Goal: Information Seeking & Learning: Learn about a topic

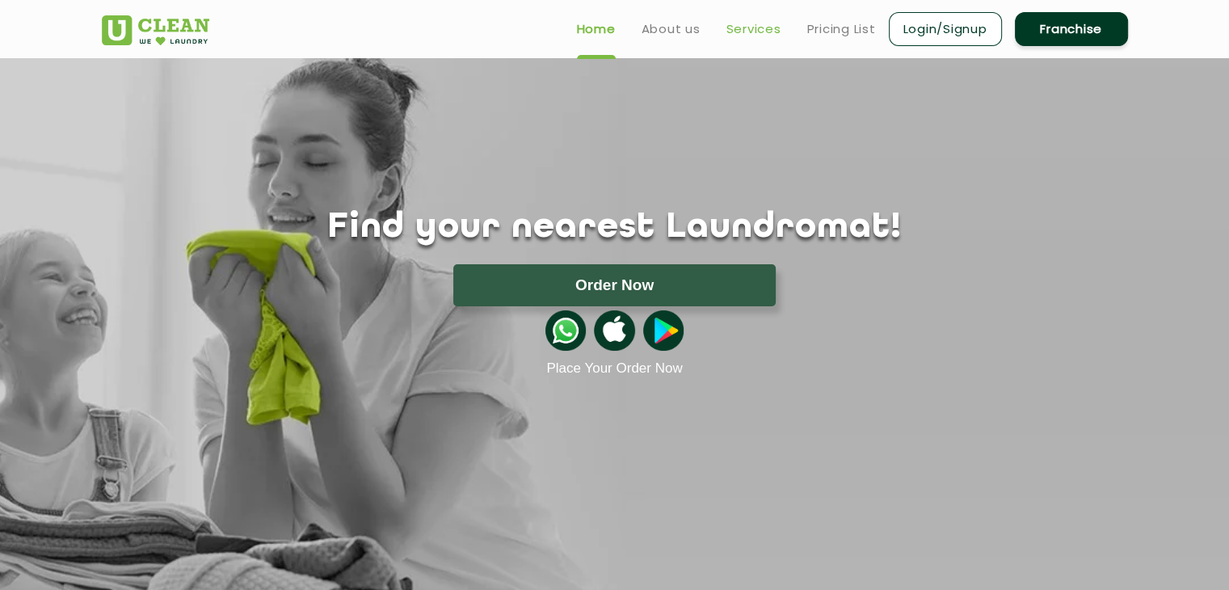
click at [744, 36] on link "Services" at bounding box center [754, 28] width 55 height 19
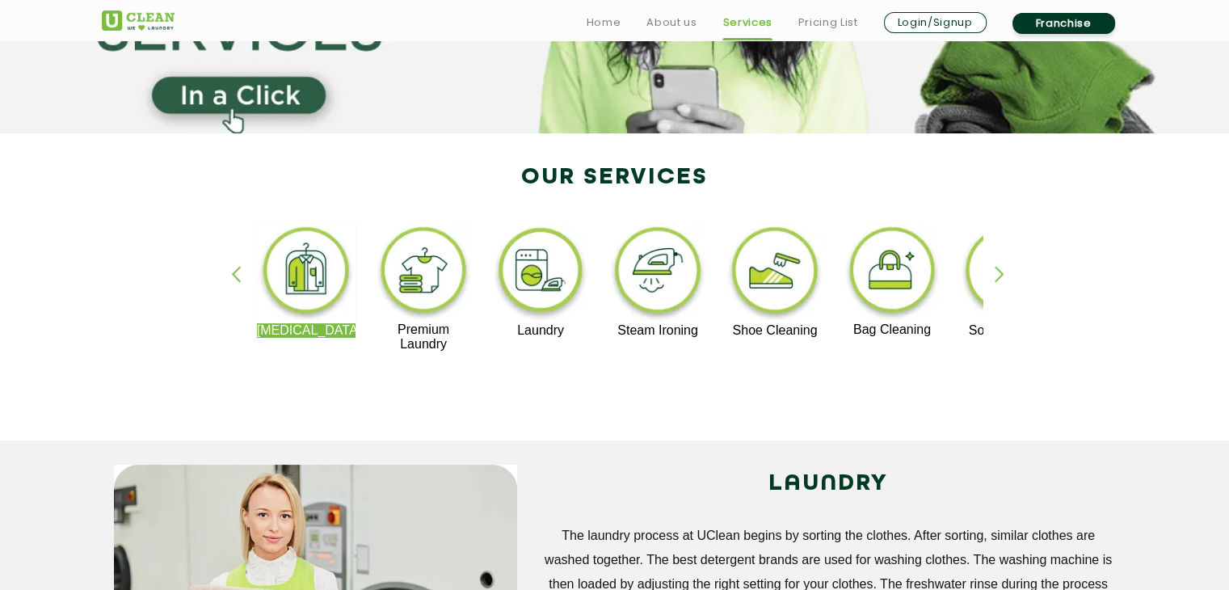
scroll to position [242, 0]
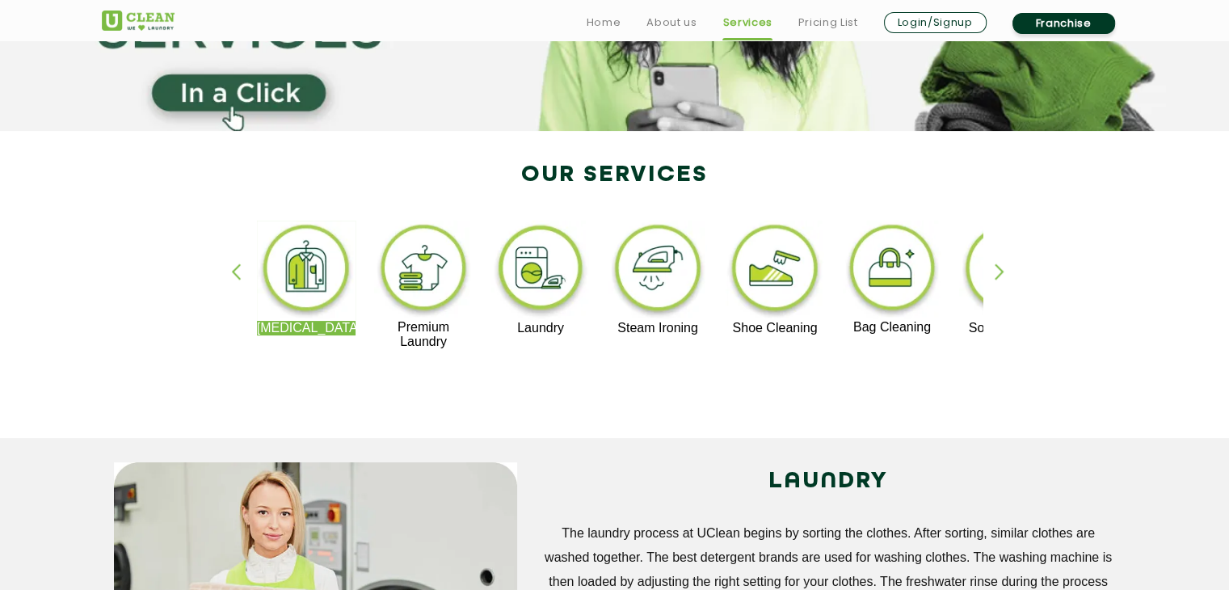
click at [1001, 275] on div "button" at bounding box center [1007, 285] width 24 height 44
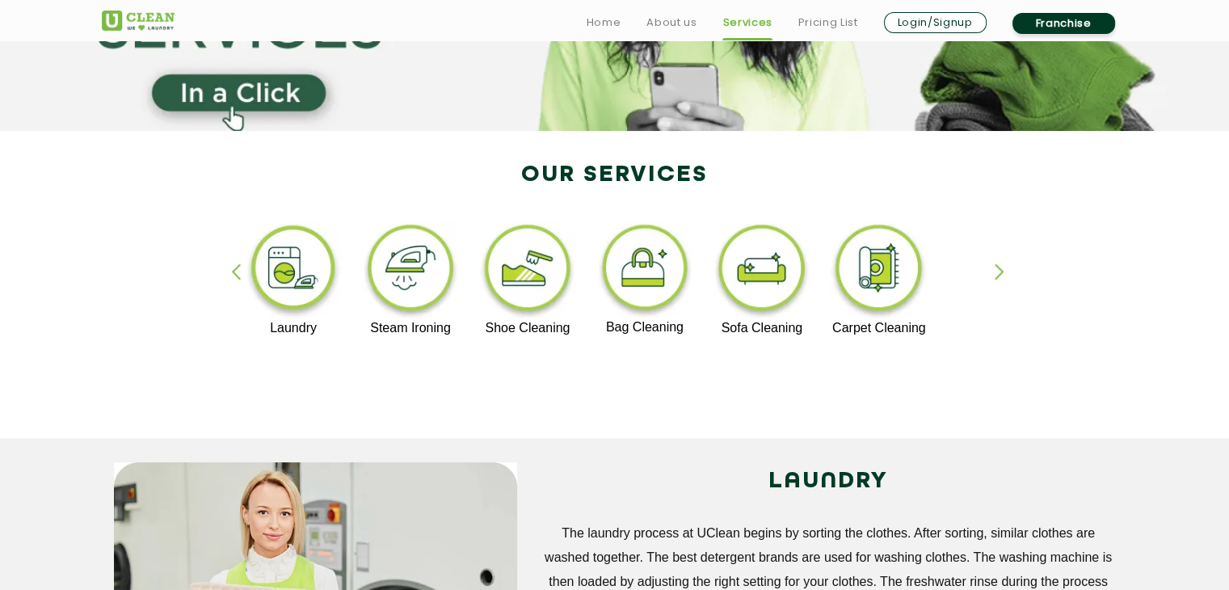
click at [1001, 275] on div "button" at bounding box center [1007, 285] width 24 height 44
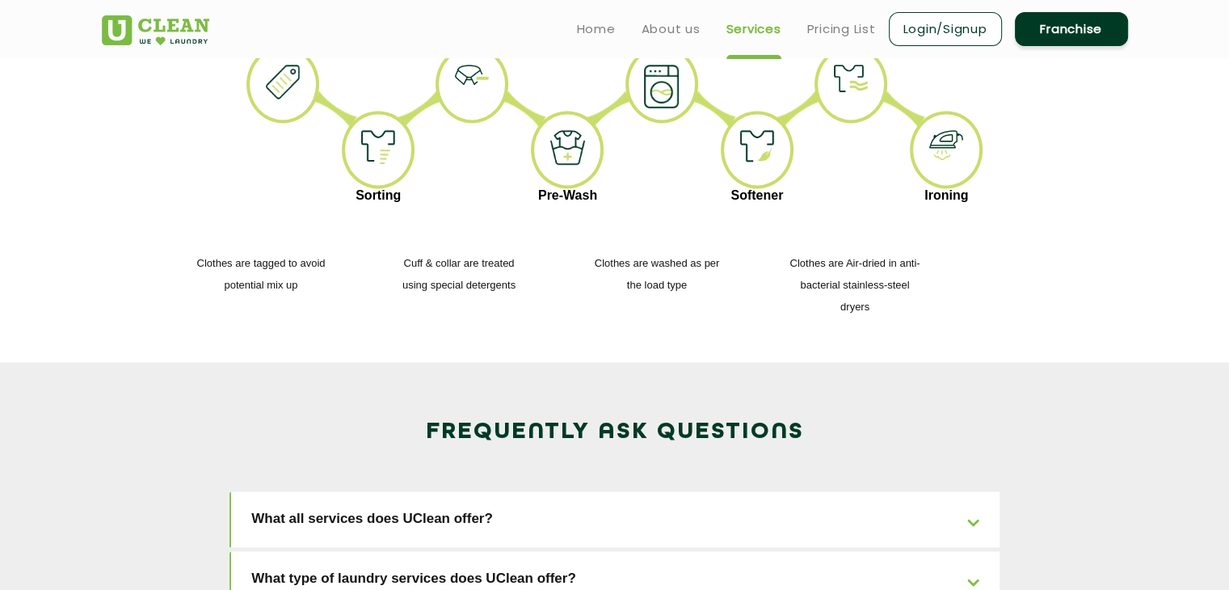
scroll to position [2021, 0]
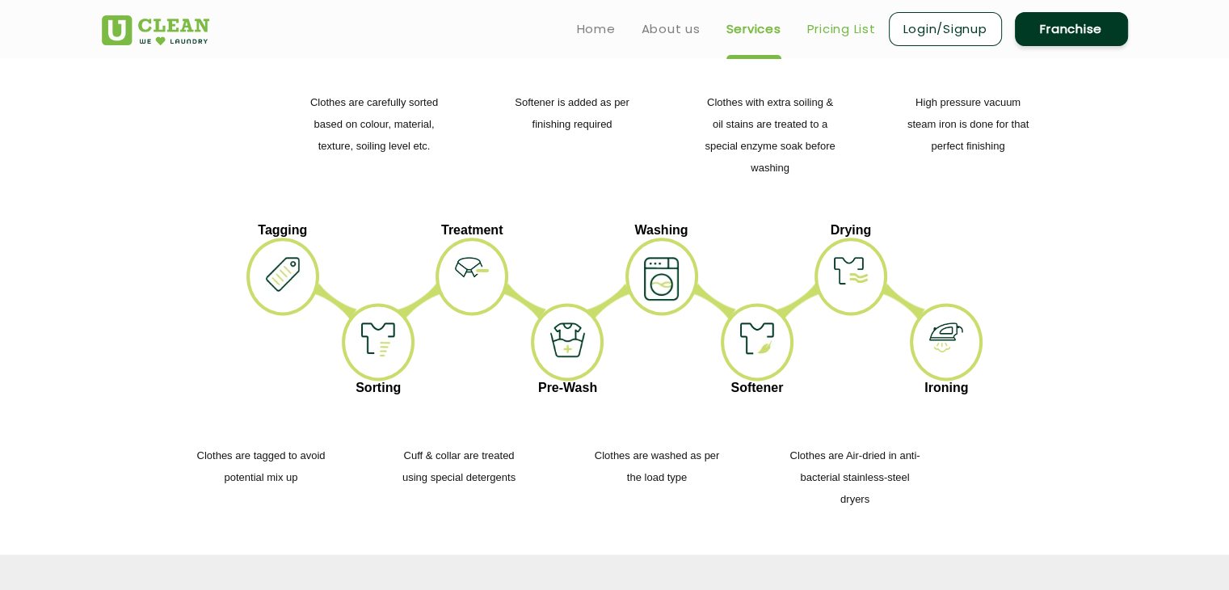
click at [834, 30] on link "Pricing List" at bounding box center [841, 28] width 69 height 19
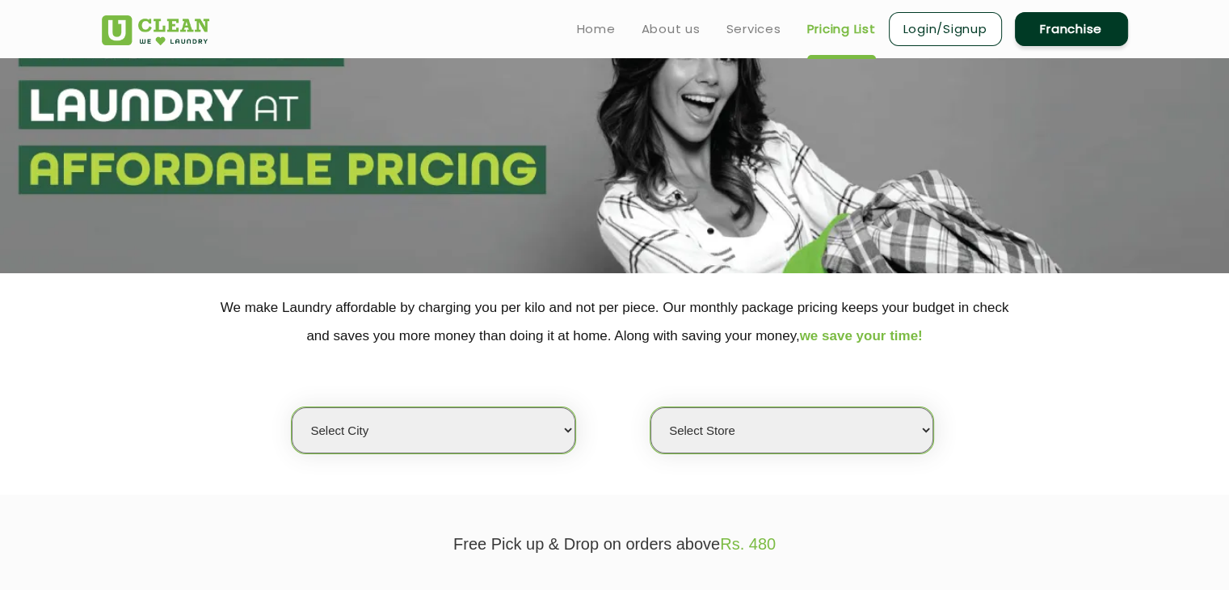
scroll to position [242, 0]
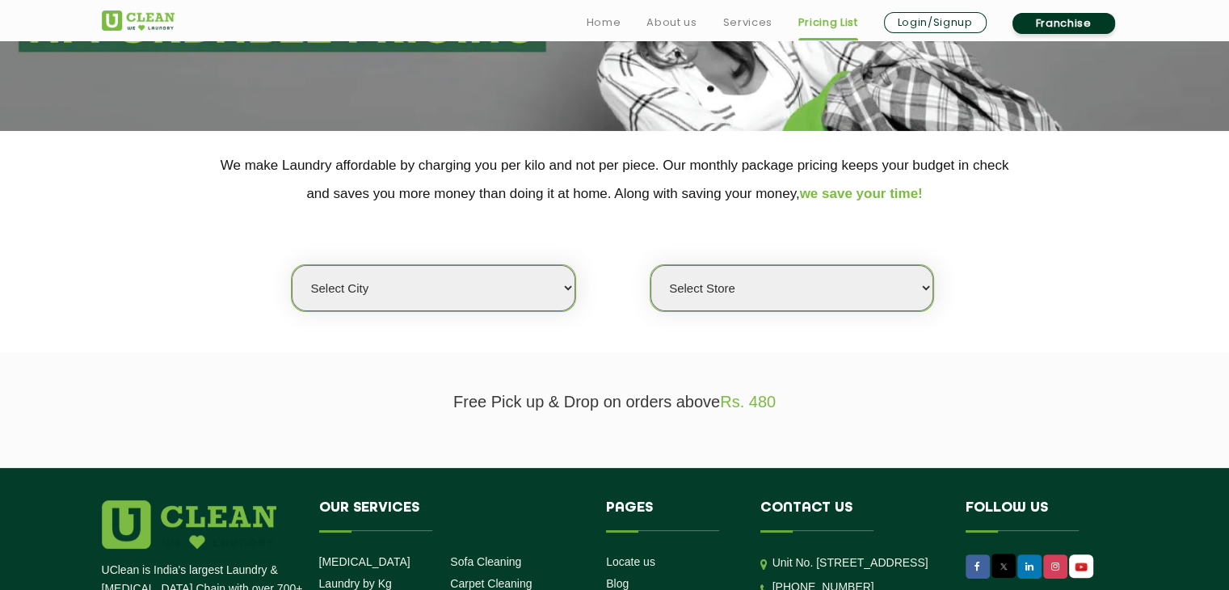
click at [553, 293] on select "Select city [GEOGRAPHIC_DATA] [GEOGRAPHIC_DATA] [GEOGRAPHIC_DATA] [GEOGRAPHIC_D…" at bounding box center [433, 288] width 283 height 46
select select "192"
click at [292, 265] on select "Select city [GEOGRAPHIC_DATA] [GEOGRAPHIC_DATA] [GEOGRAPHIC_DATA] [GEOGRAPHIC_D…" at bounding box center [433, 288] width 283 height 46
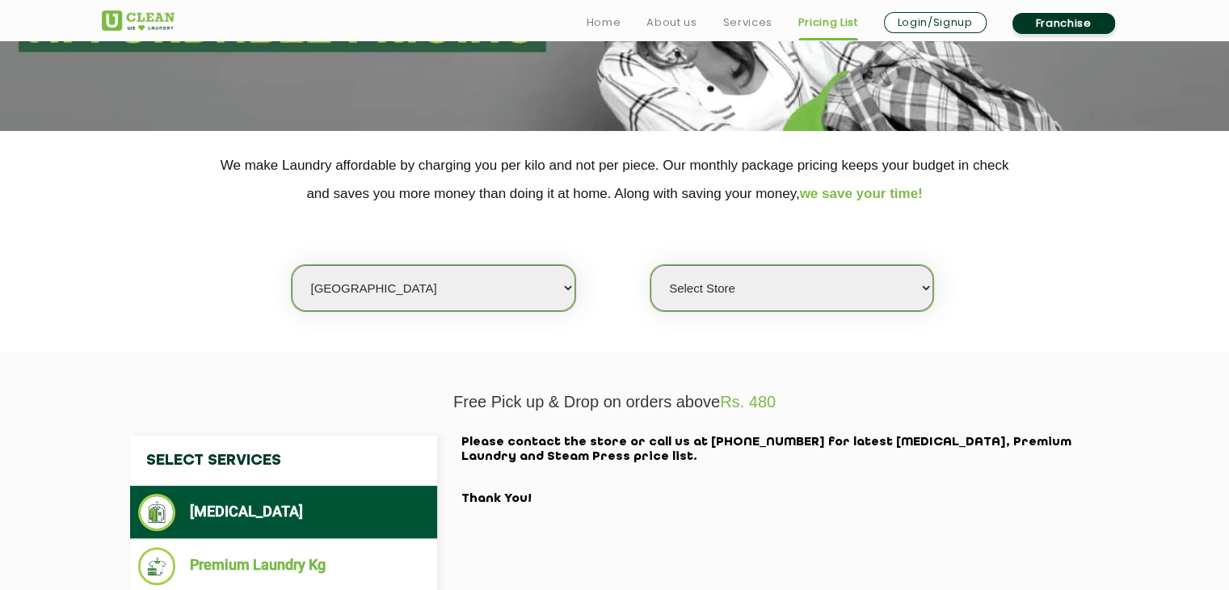
click at [769, 302] on select "Select Store [GEOGRAPHIC_DATA]" at bounding box center [792, 288] width 283 height 46
select select "566"
click at [651, 265] on select "Select Store [GEOGRAPHIC_DATA]" at bounding box center [792, 288] width 283 height 46
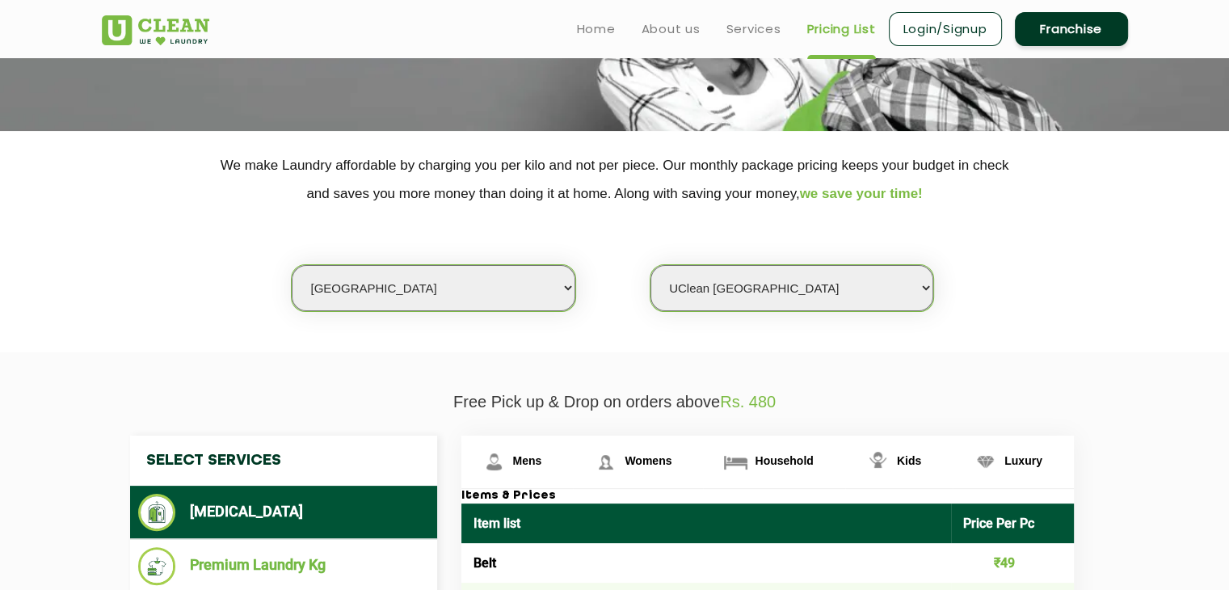
click at [563, 259] on div "Select city [GEOGRAPHIC_DATA] [GEOGRAPHIC_DATA] [GEOGRAPHIC_DATA] [GEOGRAPHIC_D…" at bounding box center [615, 260] width 1051 height 104
click at [556, 277] on select "Select city [GEOGRAPHIC_DATA] [GEOGRAPHIC_DATA] [GEOGRAPHIC_DATA] [GEOGRAPHIC_D…" at bounding box center [433, 288] width 283 height 46
select select "15"
click at [292, 265] on select "Select city [GEOGRAPHIC_DATA] [GEOGRAPHIC_DATA] [GEOGRAPHIC_DATA] [GEOGRAPHIC_D…" at bounding box center [433, 288] width 283 height 46
click at [843, 289] on select "Select Store [GEOGRAPHIC_DATA]" at bounding box center [792, 288] width 283 height 46
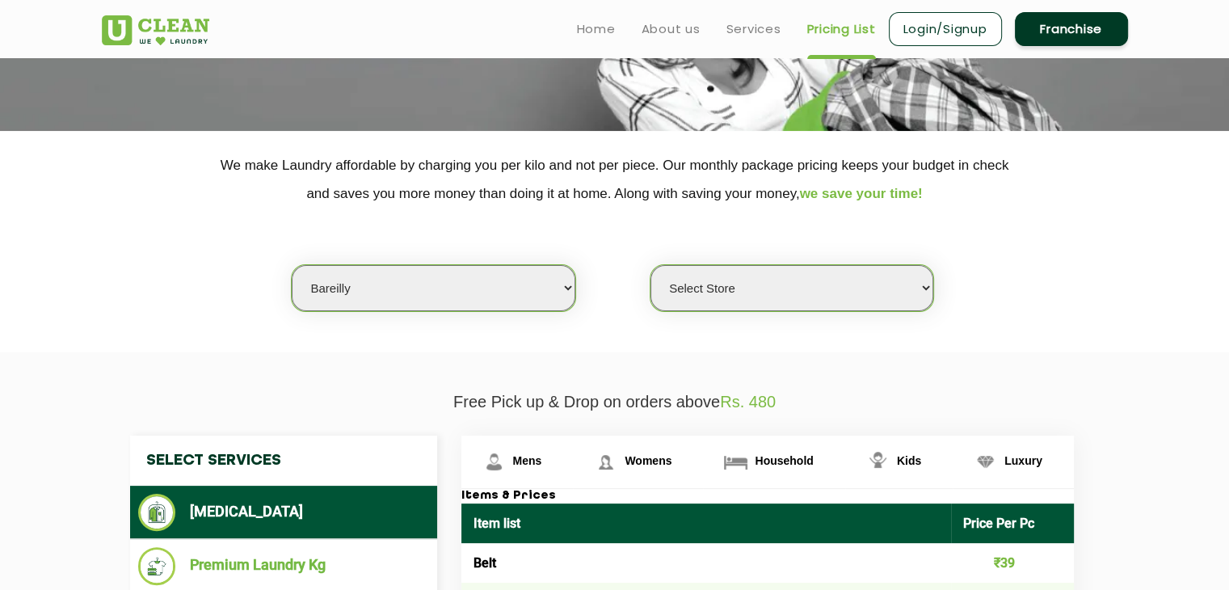
select select "32"
click at [651, 265] on select "Select Store [GEOGRAPHIC_DATA]" at bounding box center [792, 288] width 283 height 46
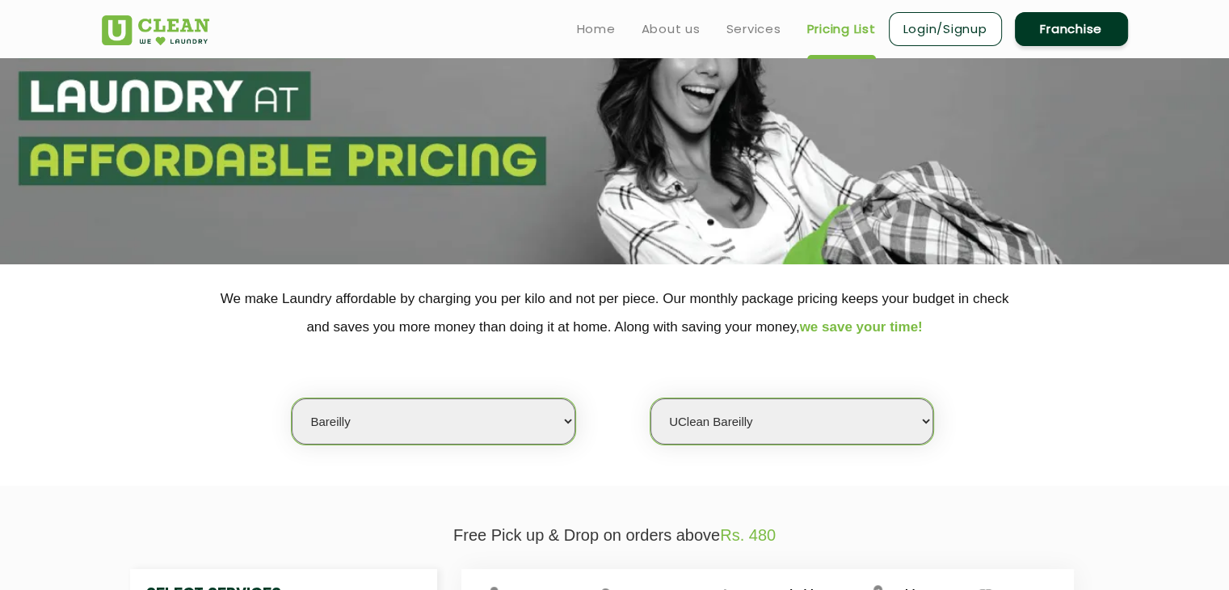
scroll to position [0, 0]
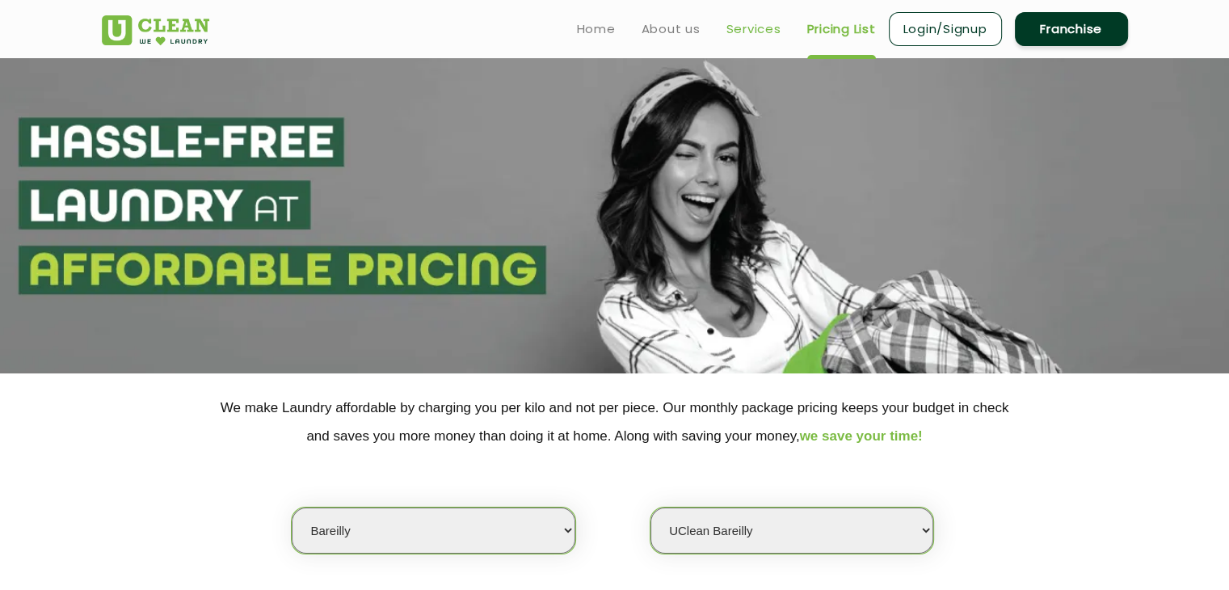
click at [744, 30] on link "Services" at bounding box center [754, 28] width 55 height 19
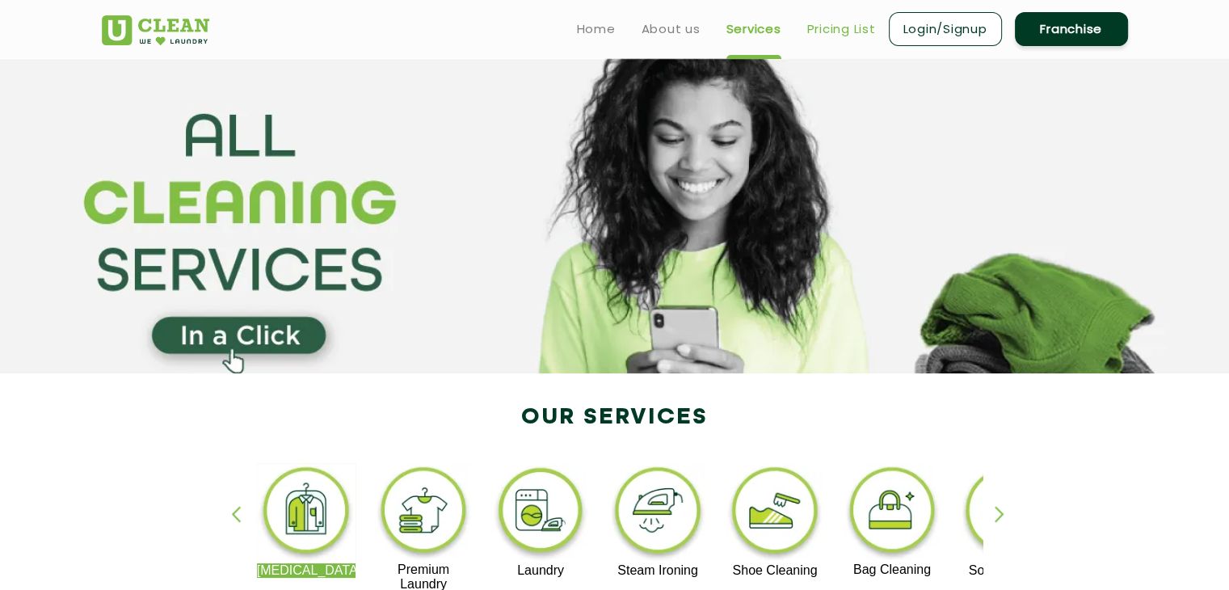
click at [827, 27] on link "Pricing List" at bounding box center [841, 28] width 69 height 19
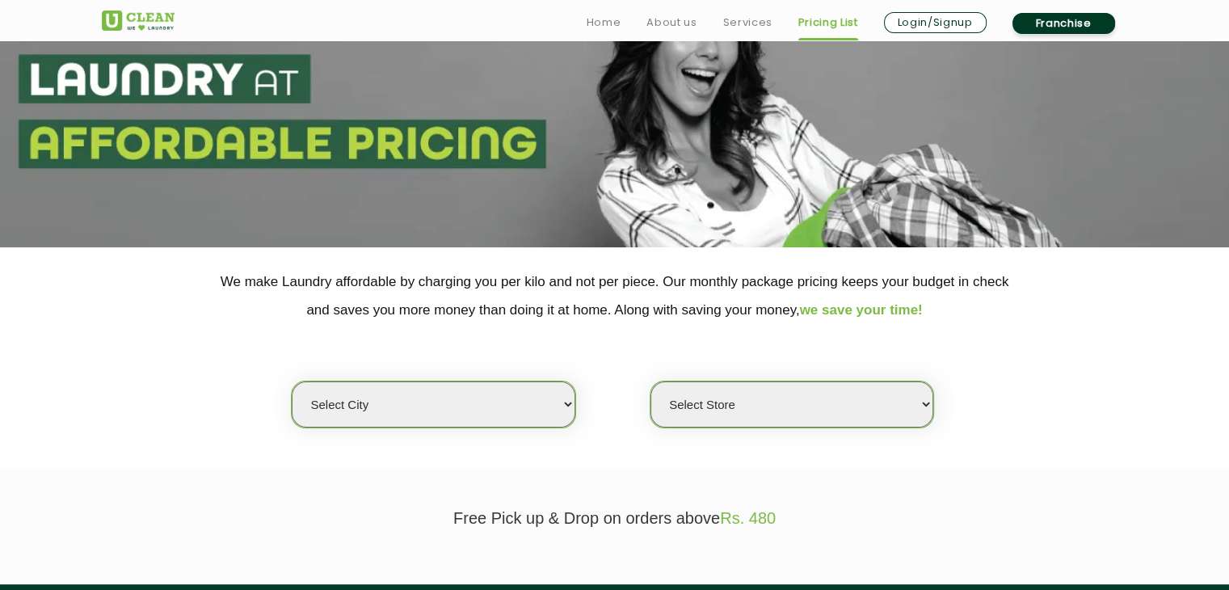
scroll to position [404, 0]
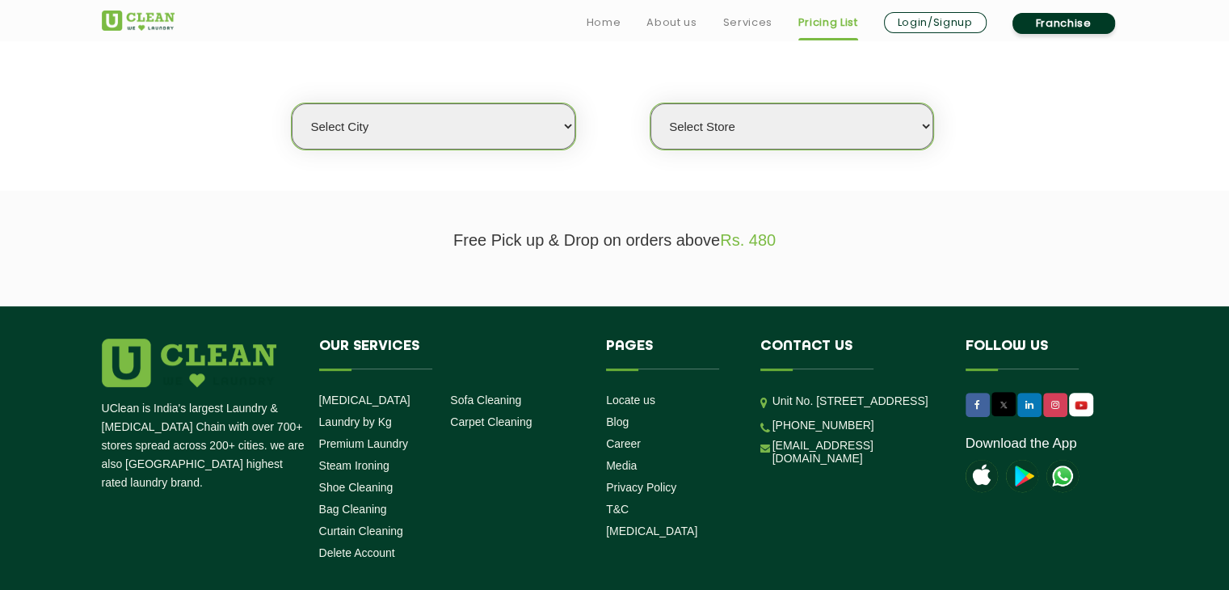
click at [529, 124] on select "Select city [GEOGRAPHIC_DATA] [GEOGRAPHIC_DATA] [GEOGRAPHIC_DATA] [GEOGRAPHIC_D…" at bounding box center [433, 126] width 283 height 46
select select "40"
click at [292, 103] on select "Select city [GEOGRAPHIC_DATA] [GEOGRAPHIC_DATA] [GEOGRAPHIC_DATA] [GEOGRAPHIC_D…" at bounding box center [433, 126] width 283 height 46
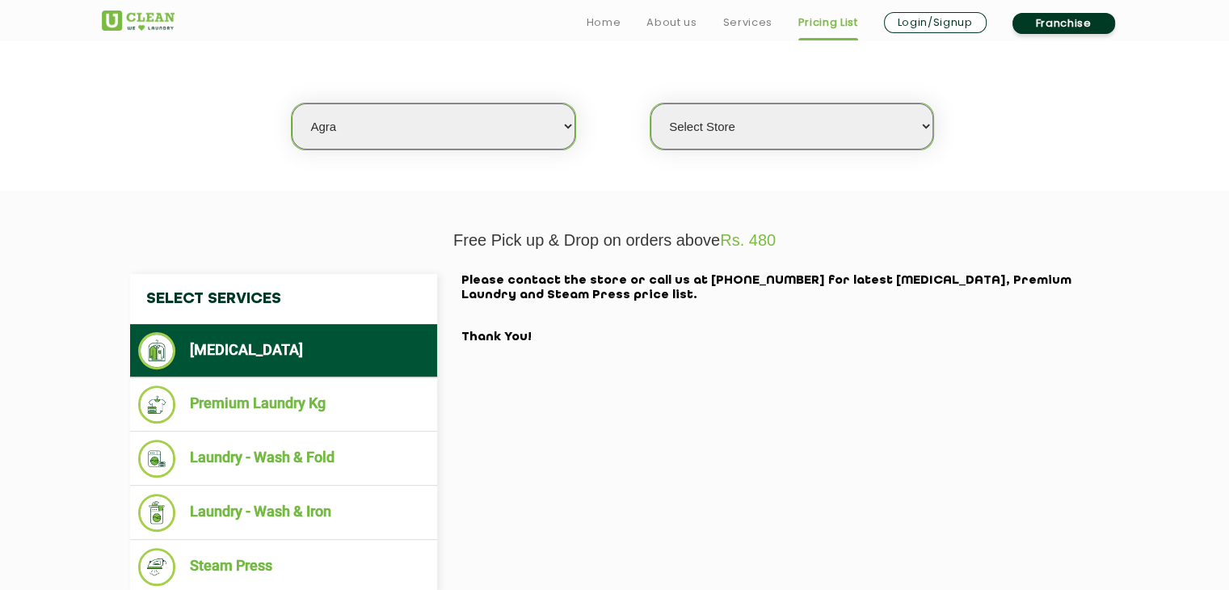
click at [812, 116] on select "Select Store [GEOGRAPHIC_DATA] [GEOGRAPHIC_DATA][PERSON_NAME]" at bounding box center [792, 126] width 283 height 46
click at [651, 103] on select "Select Store [GEOGRAPHIC_DATA] [GEOGRAPHIC_DATA][PERSON_NAME]" at bounding box center [792, 126] width 283 height 46
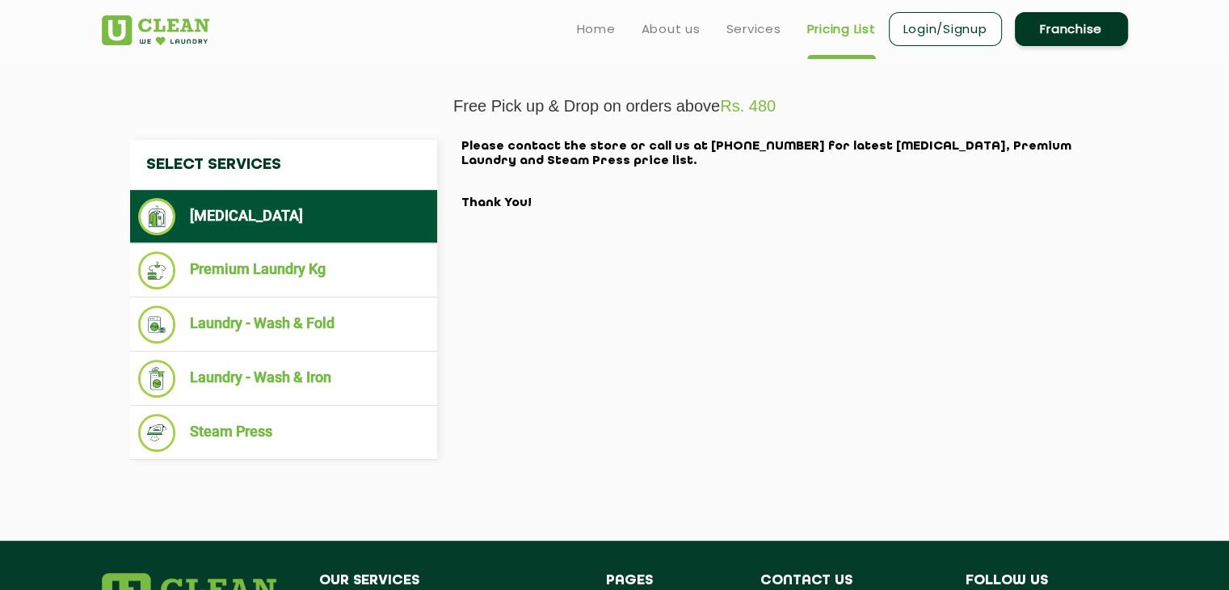
scroll to position [242, 0]
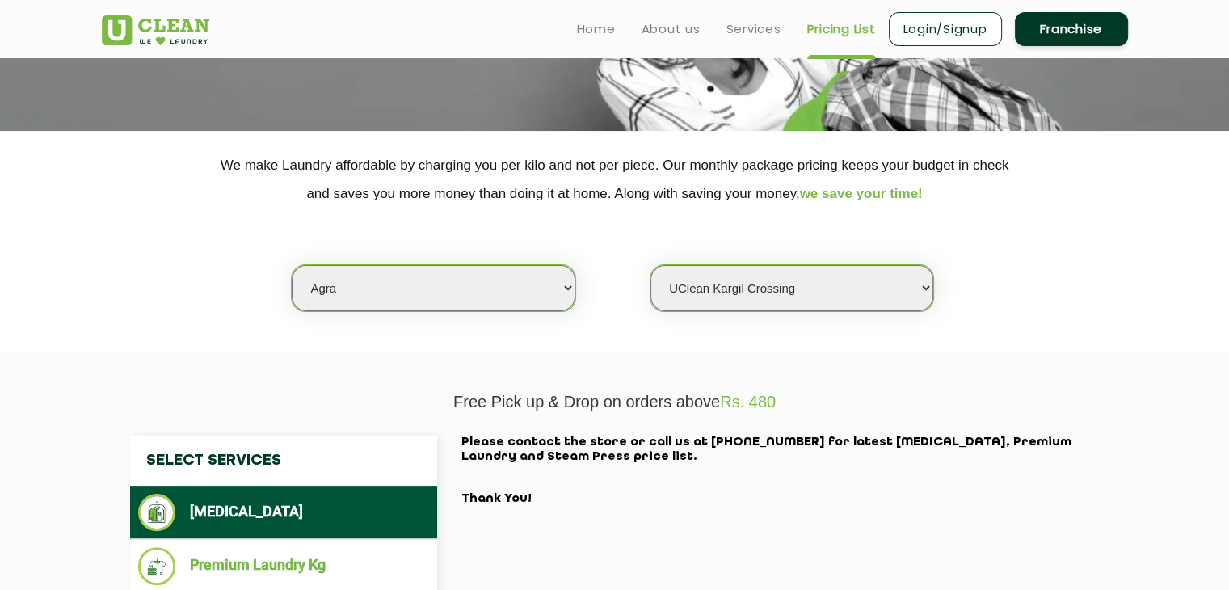
click at [828, 269] on select "Select Store [GEOGRAPHIC_DATA] [GEOGRAPHIC_DATA][PERSON_NAME]" at bounding box center [792, 288] width 283 height 46
click at [651, 265] on select "Select Store [GEOGRAPHIC_DATA] [GEOGRAPHIC_DATA][PERSON_NAME]" at bounding box center [792, 288] width 283 height 46
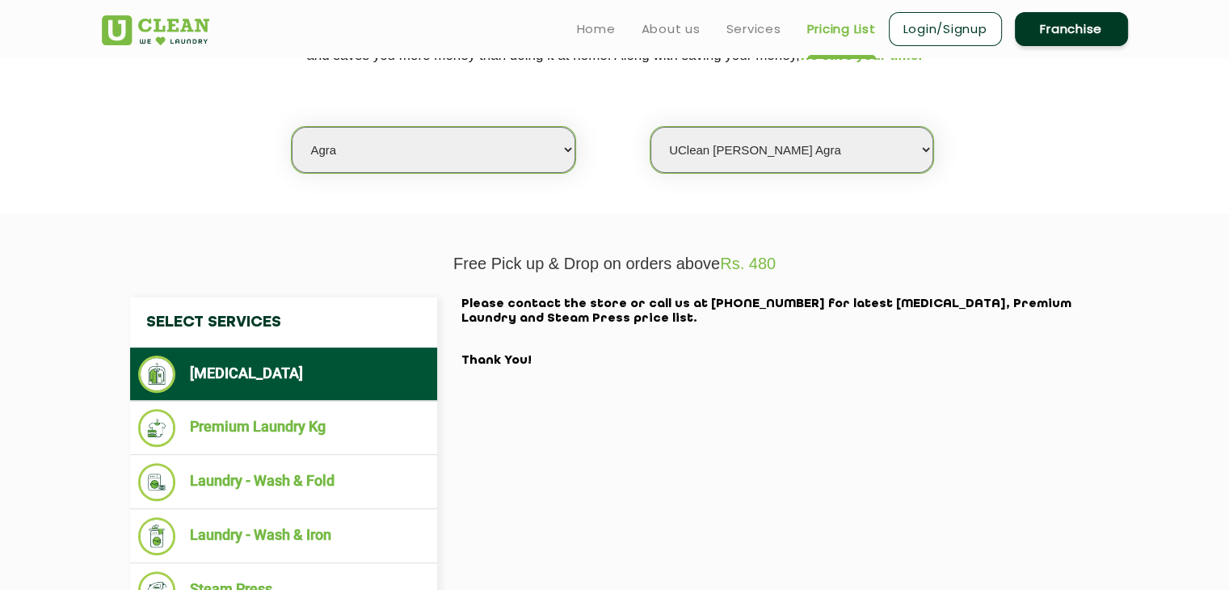
scroll to position [162, 0]
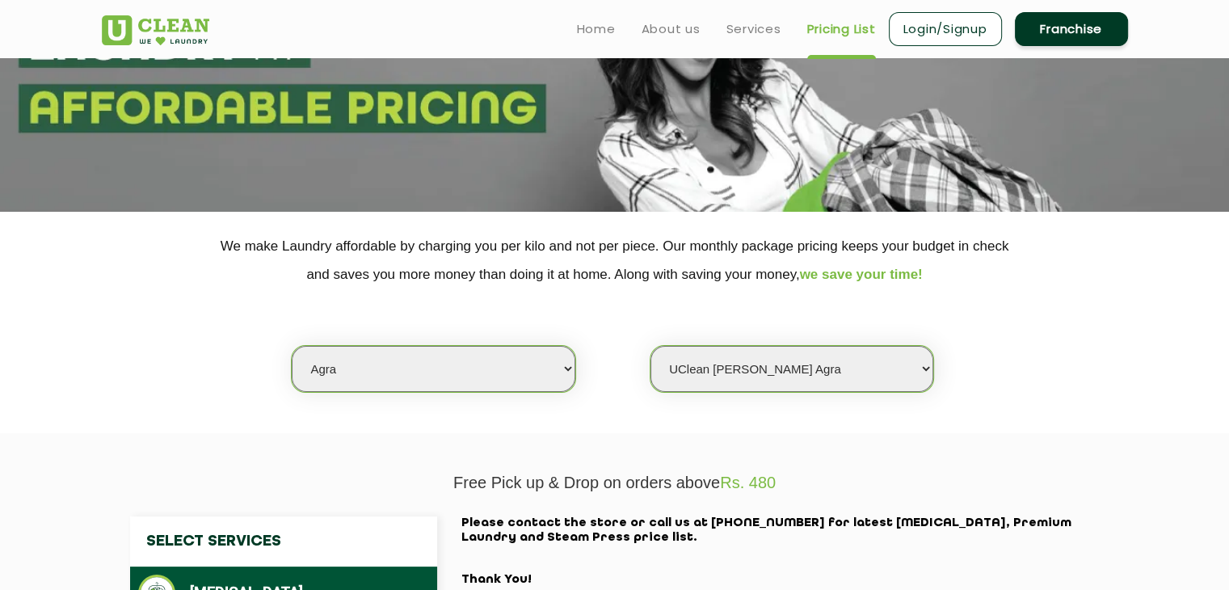
click at [845, 368] on select "Select Store [GEOGRAPHIC_DATA] [GEOGRAPHIC_DATA][PERSON_NAME]" at bounding box center [792, 369] width 283 height 46
select select "365"
click at [651, 346] on select "Select Store [GEOGRAPHIC_DATA] [GEOGRAPHIC_DATA][PERSON_NAME]" at bounding box center [792, 369] width 283 height 46
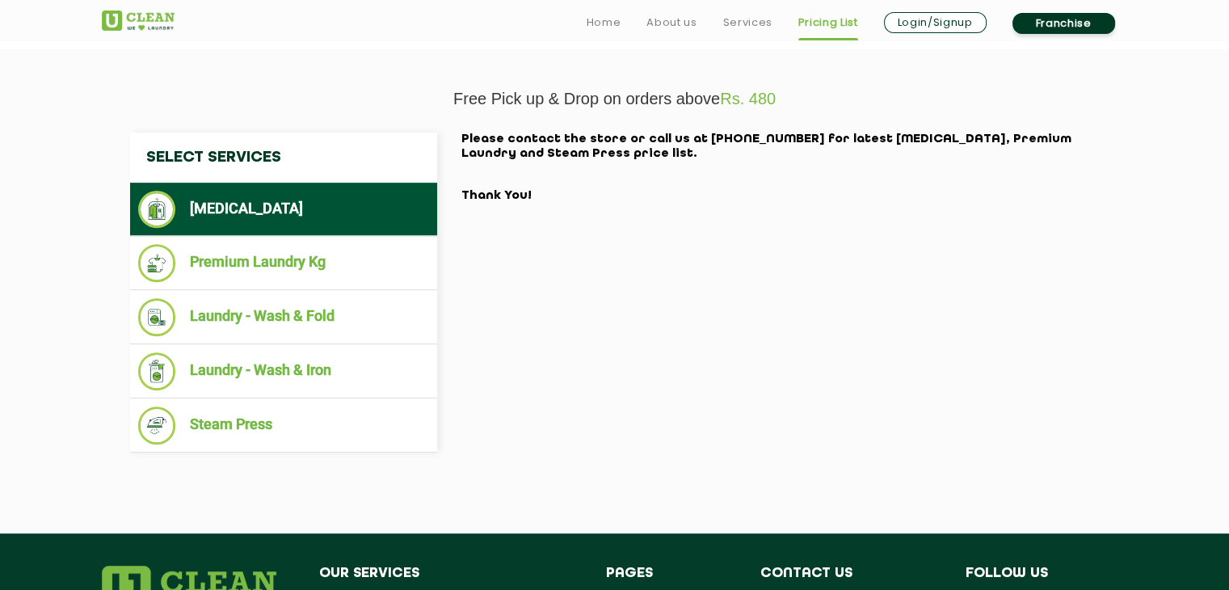
scroll to position [566, 0]
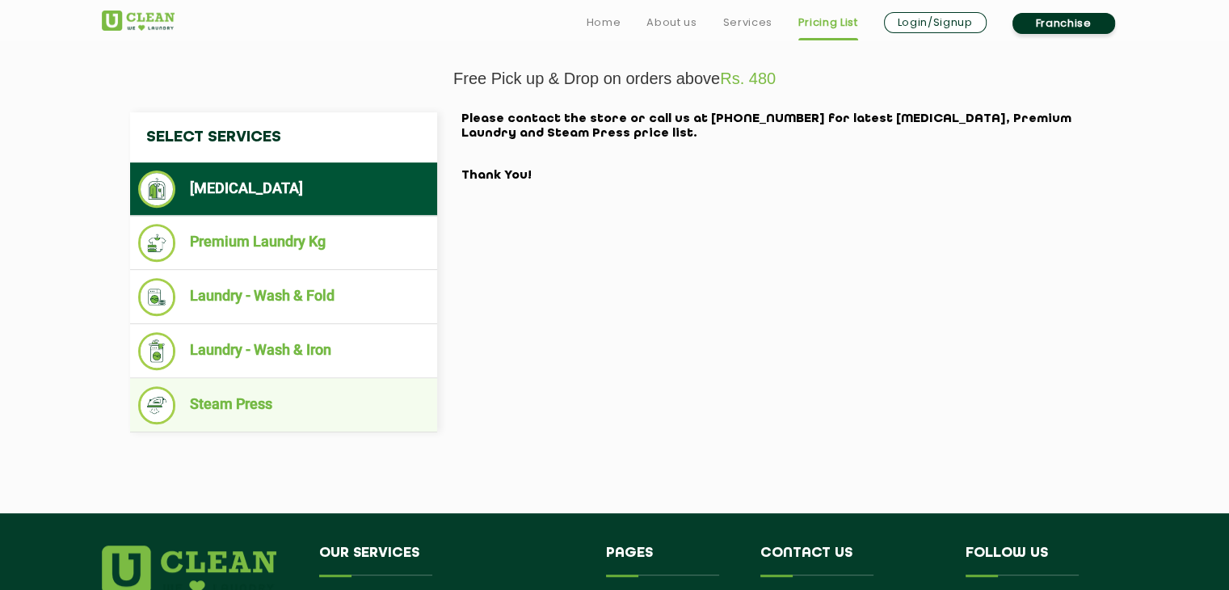
click at [294, 407] on li "Steam Press" at bounding box center [283, 405] width 291 height 38
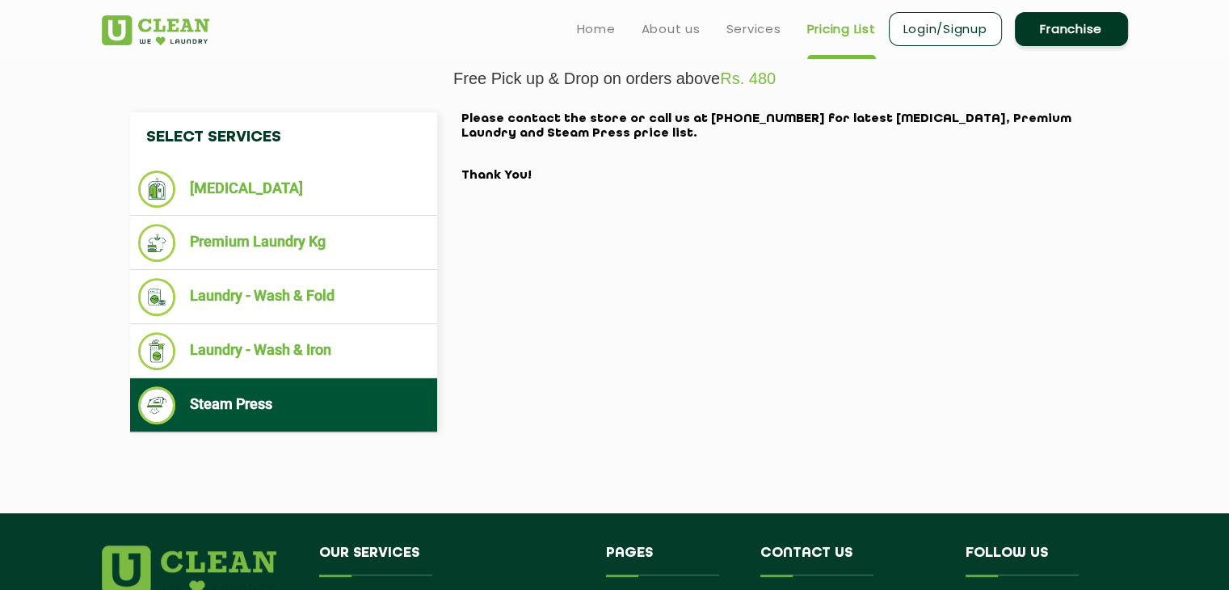
scroll to position [162, 0]
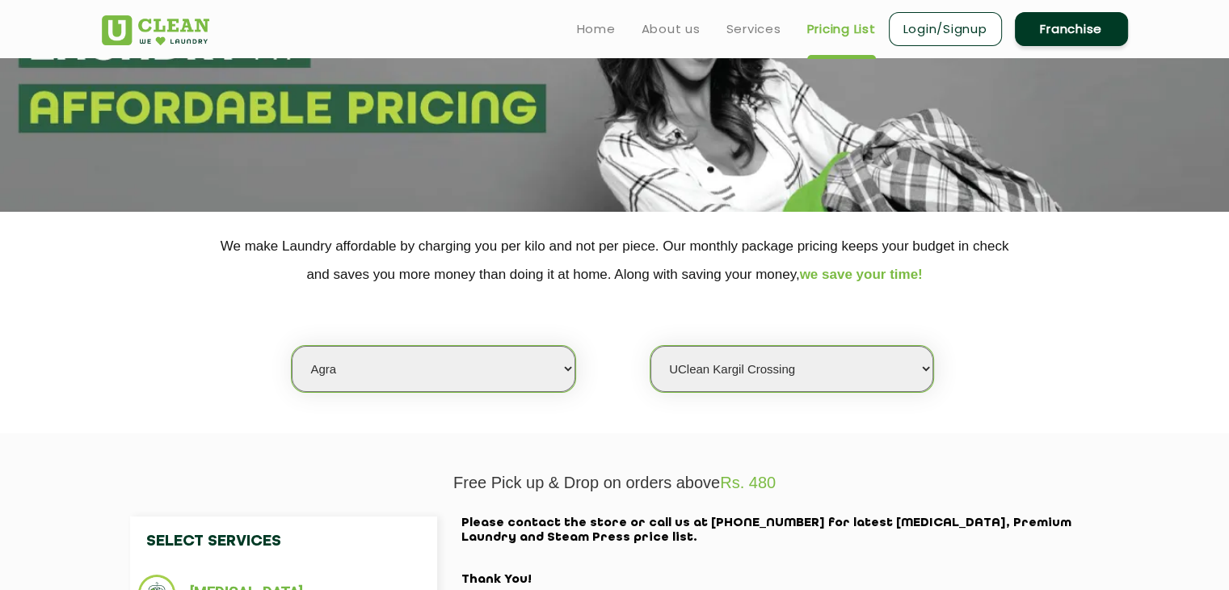
click at [735, 358] on select "Select Store [GEOGRAPHIC_DATA] [GEOGRAPHIC_DATA][PERSON_NAME]" at bounding box center [792, 369] width 283 height 46
click at [651, 346] on select "Select Store [GEOGRAPHIC_DATA] [GEOGRAPHIC_DATA][PERSON_NAME]" at bounding box center [792, 369] width 283 height 46
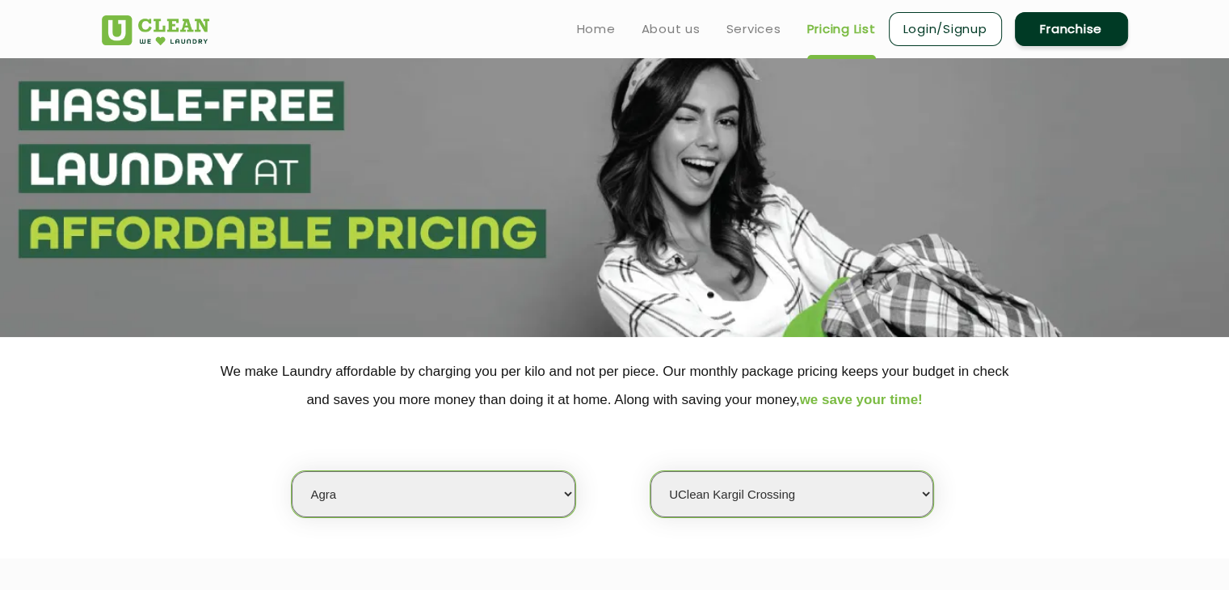
scroll to position [0, 0]
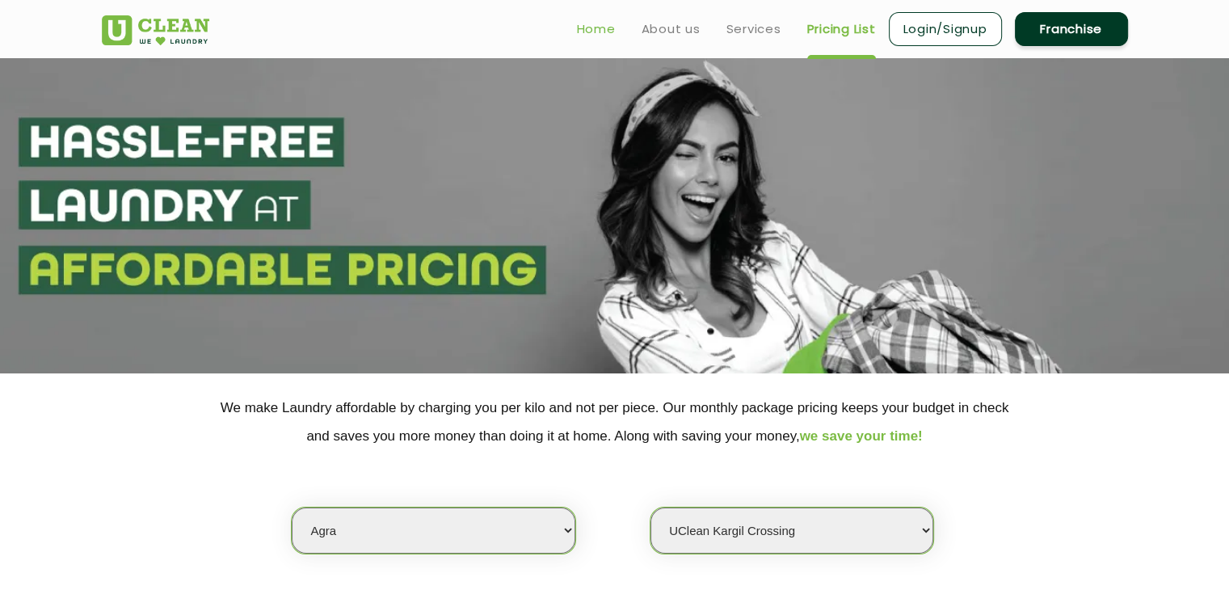
click at [589, 32] on link "Home" at bounding box center [596, 28] width 39 height 19
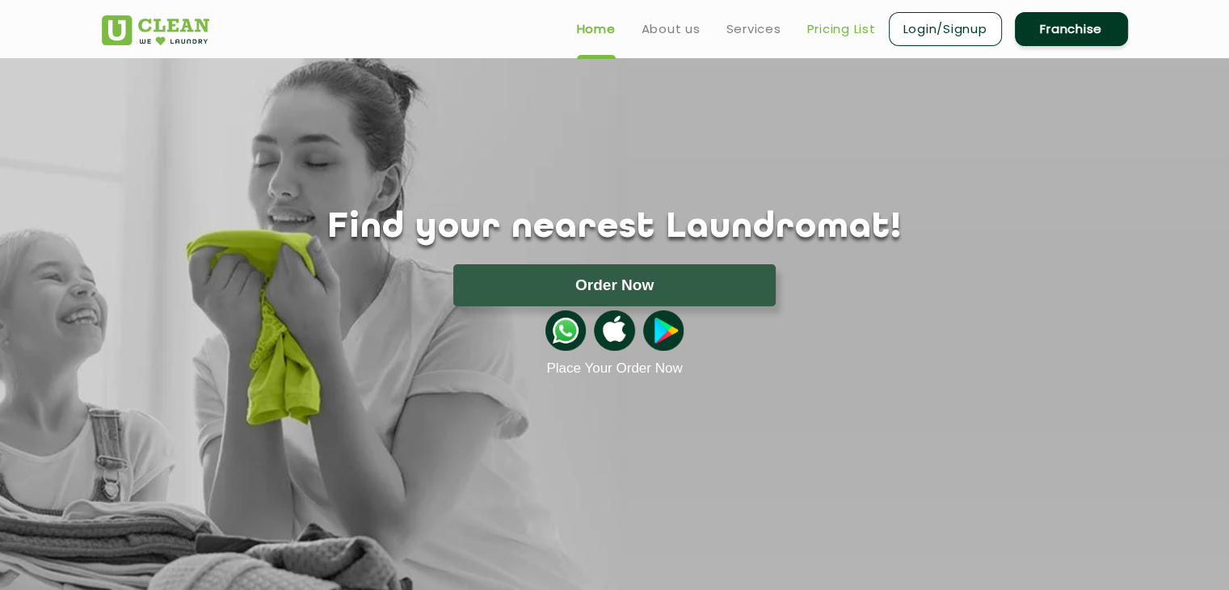
click at [860, 30] on link "Pricing List" at bounding box center [841, 28] width 69 height 19
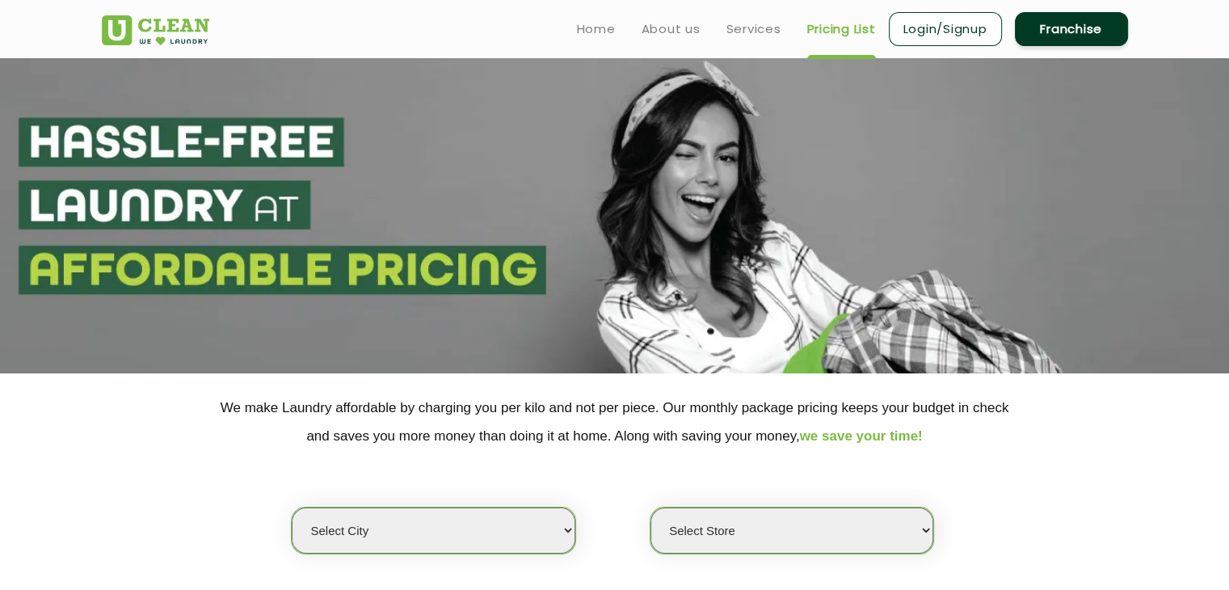
select select "0"
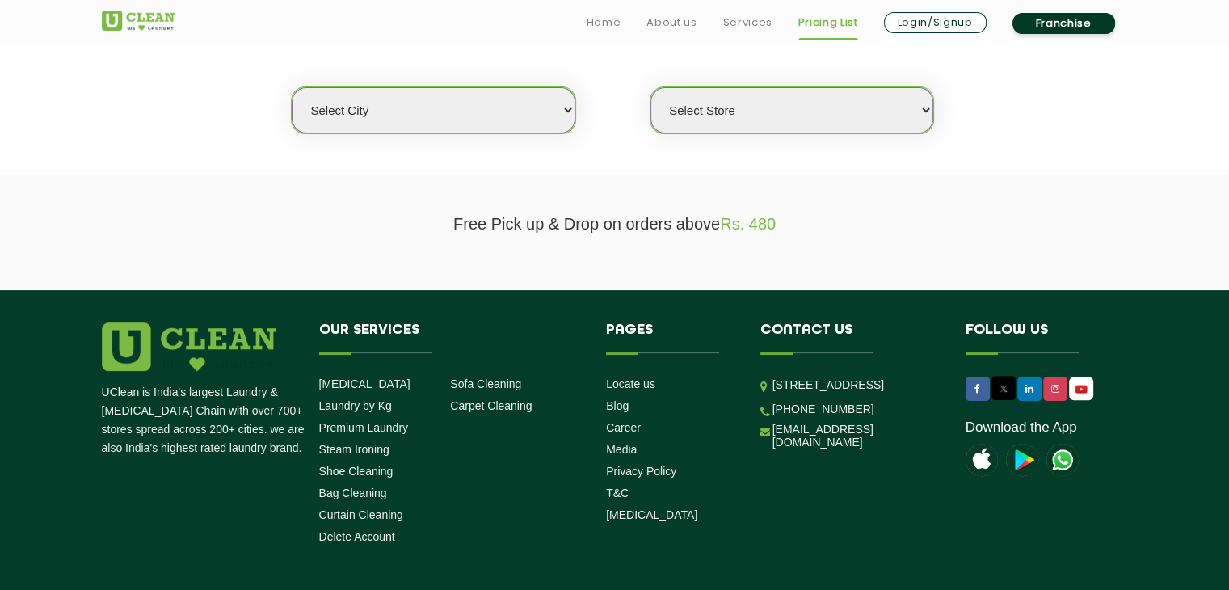
scroll to position [485, 0]
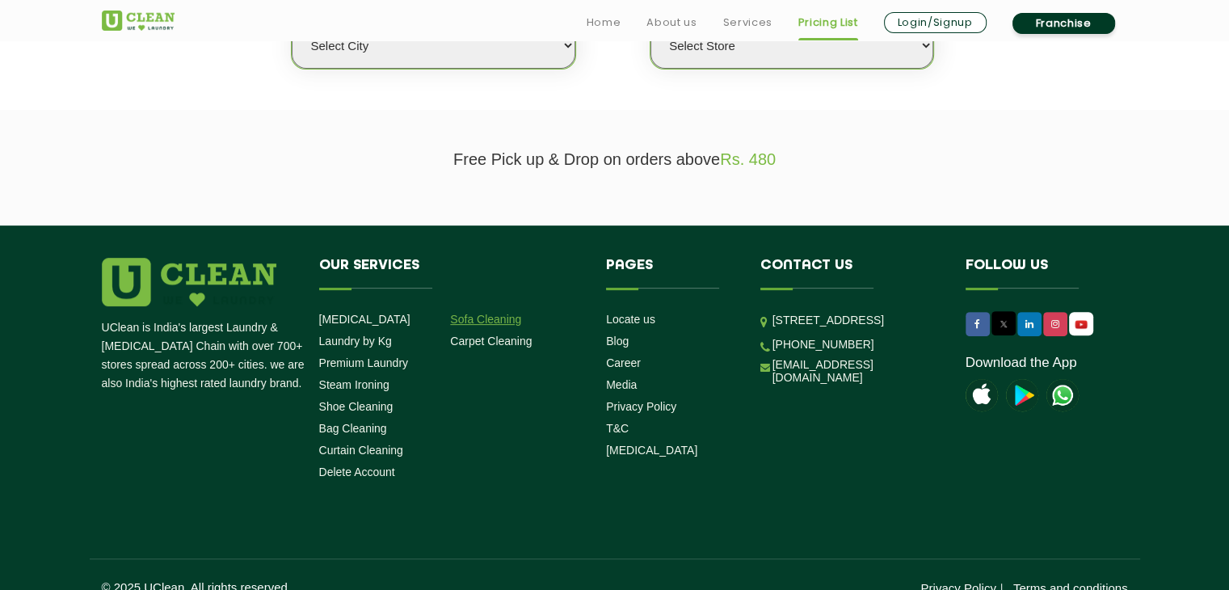
click at [477, 319] on link "Sofa Cleaning" at bounding box center [485, 319] width 71 height 13
